Goal: Find specific page/section: Find specific page/section

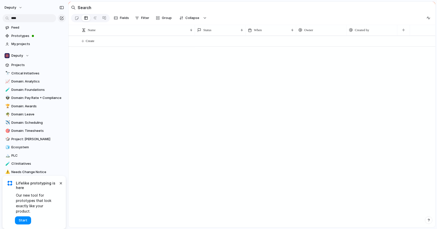
click at [13, 18] on input "****" at bounding box center [30, 18] width 54 height 8
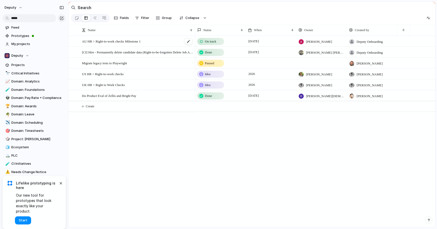
type input "*****"
click at [176, 44] on div "AU HR > Right-to-work checks Milestone 1" at bounding box center [137, 41] width 111 height 10
